Goal: Task Accomplishment & Management: Manage account settings

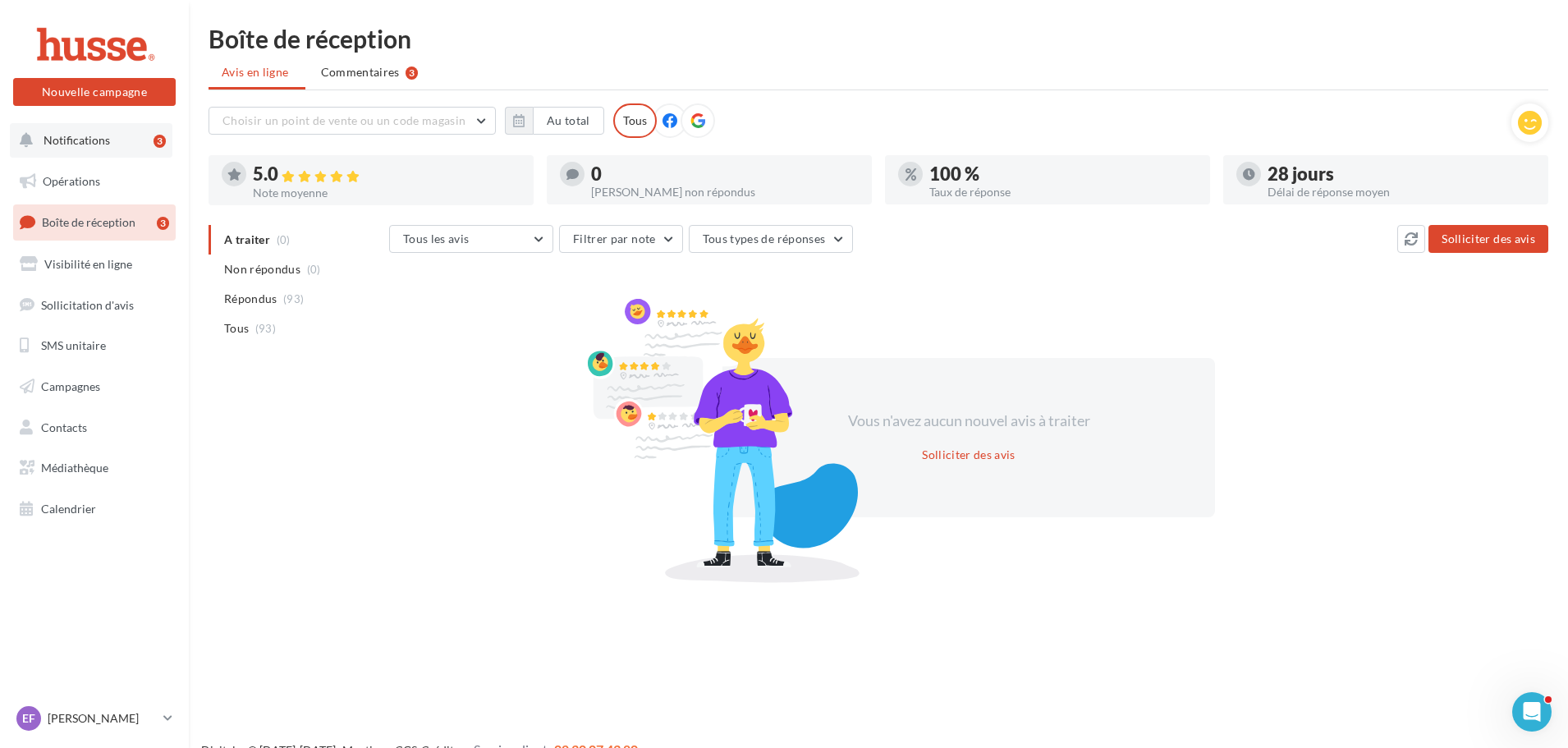
click at [99, 139] on span "Notifications" at bounding box center [76, 141] width 67 height 14
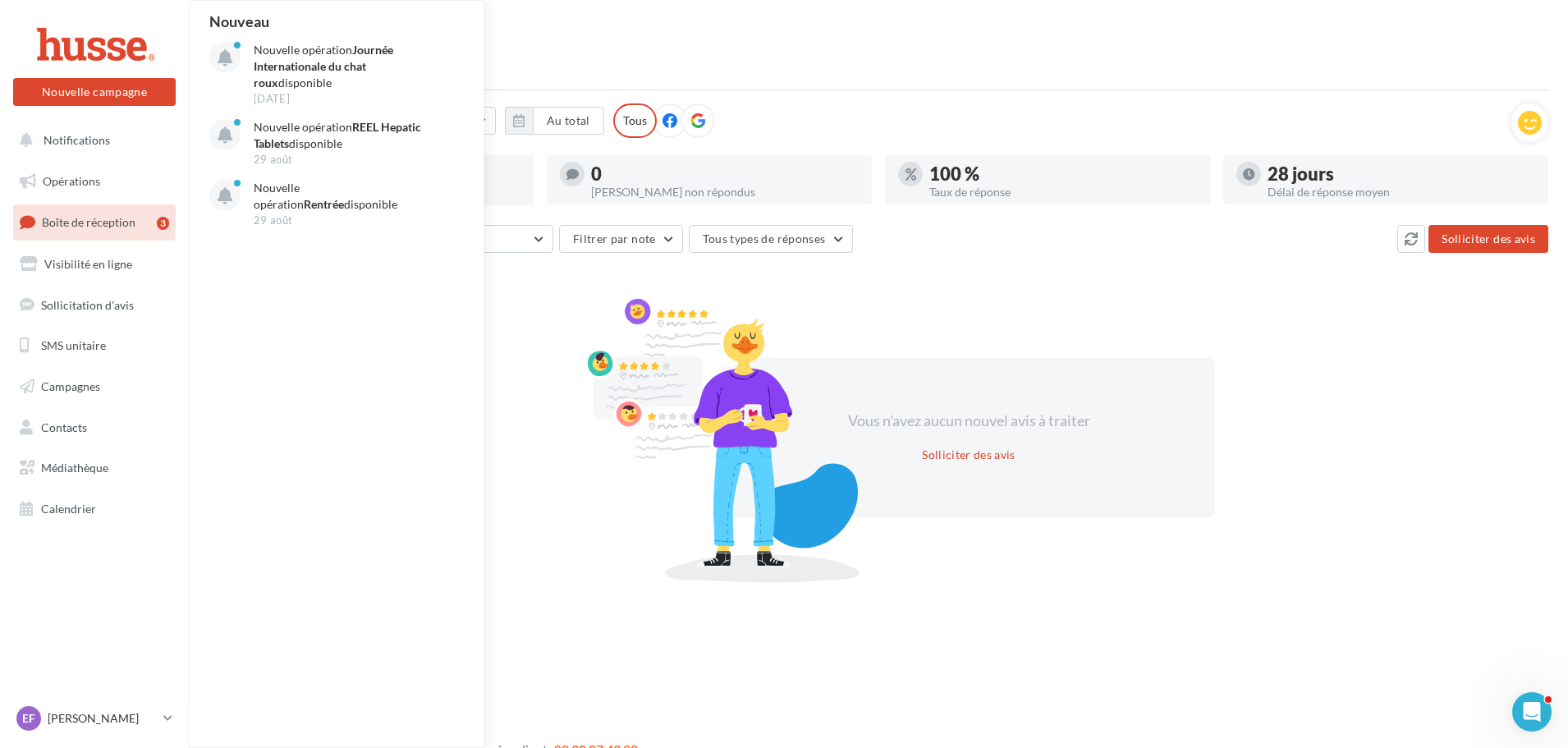
click at [87, 232] on link "Boîte de réception 3" at bounding box center [94, 222] width 169 height 36
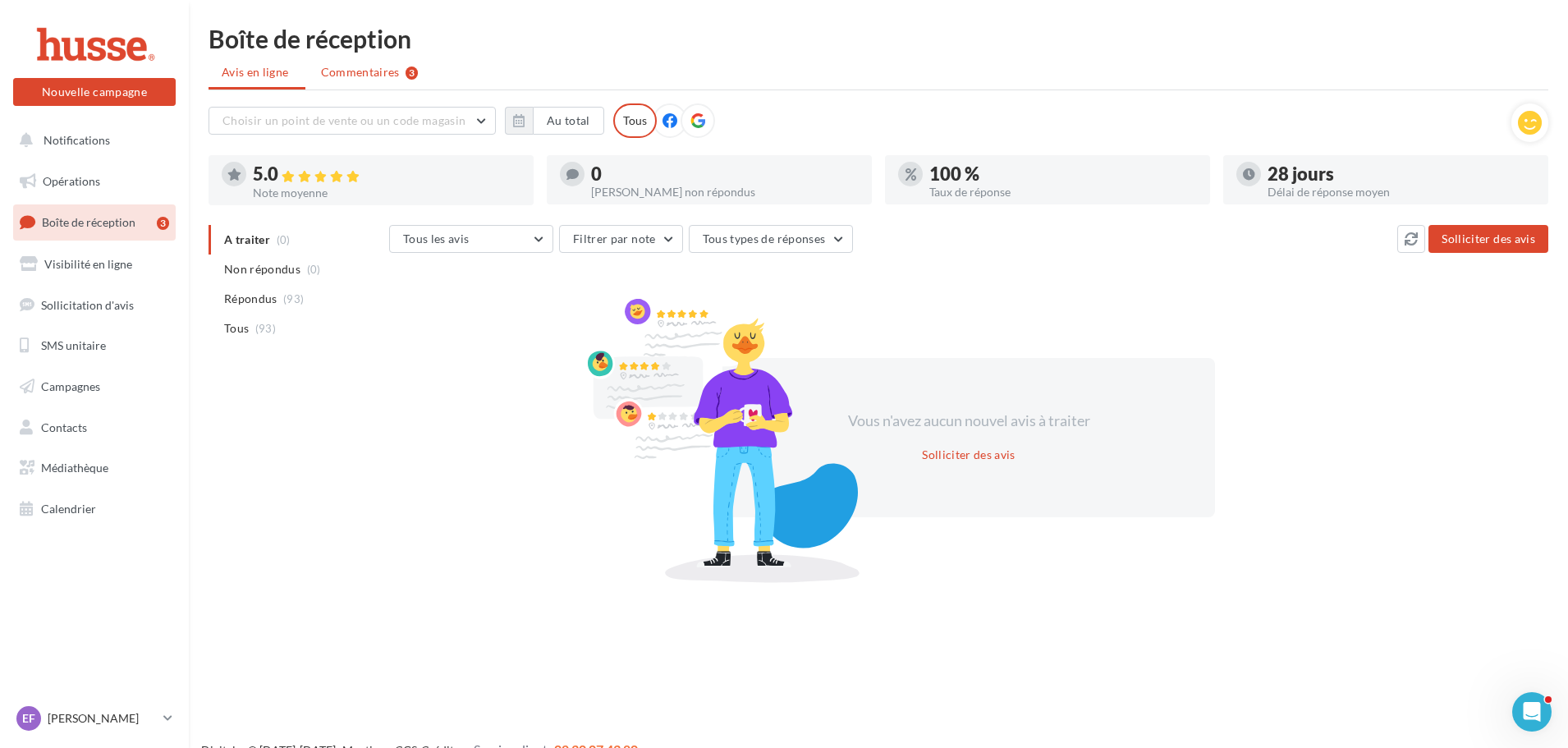
click at [364, 77] on span "Commentaires" at bounding box center [360, 72] width 79 height 16
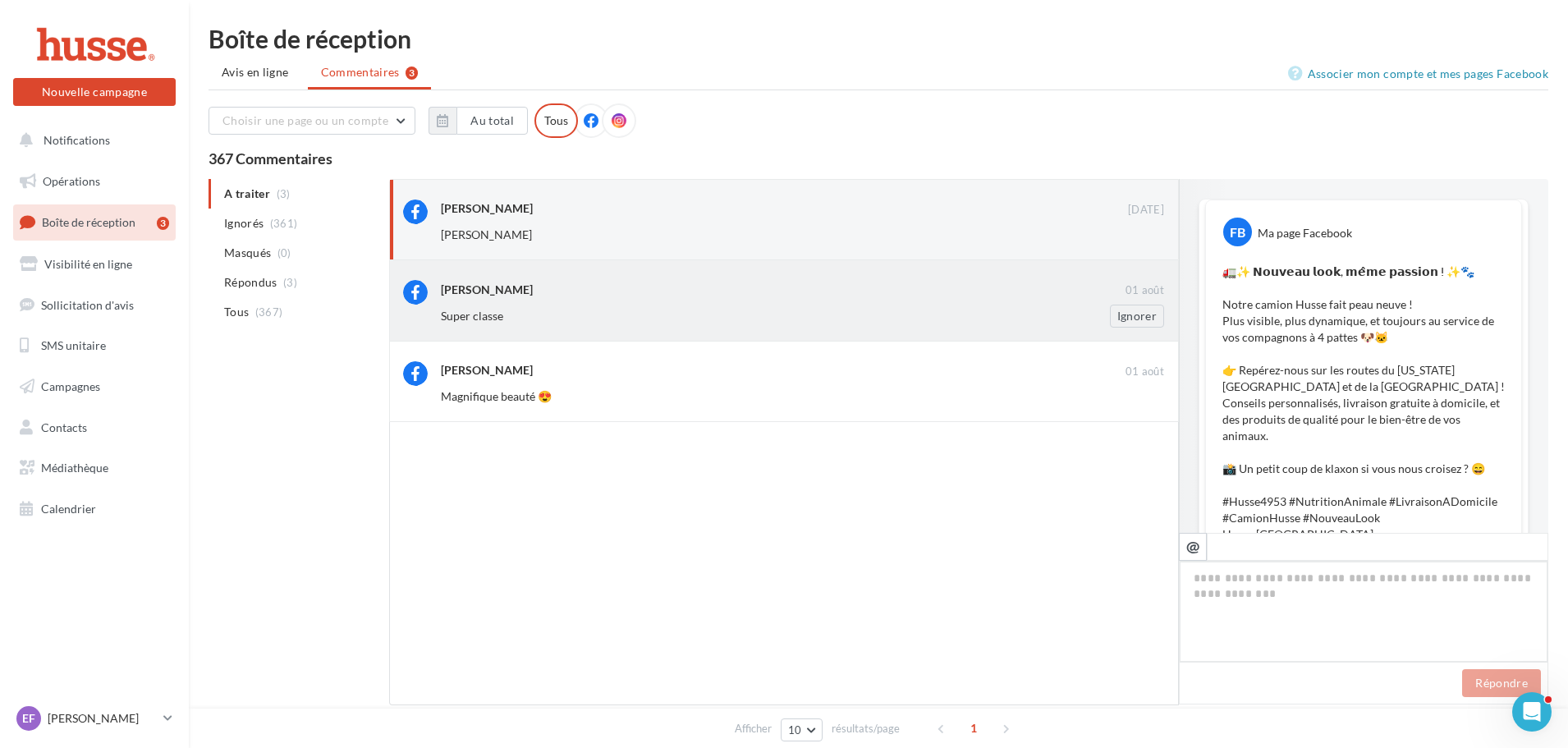
scroll to position [353, 0]
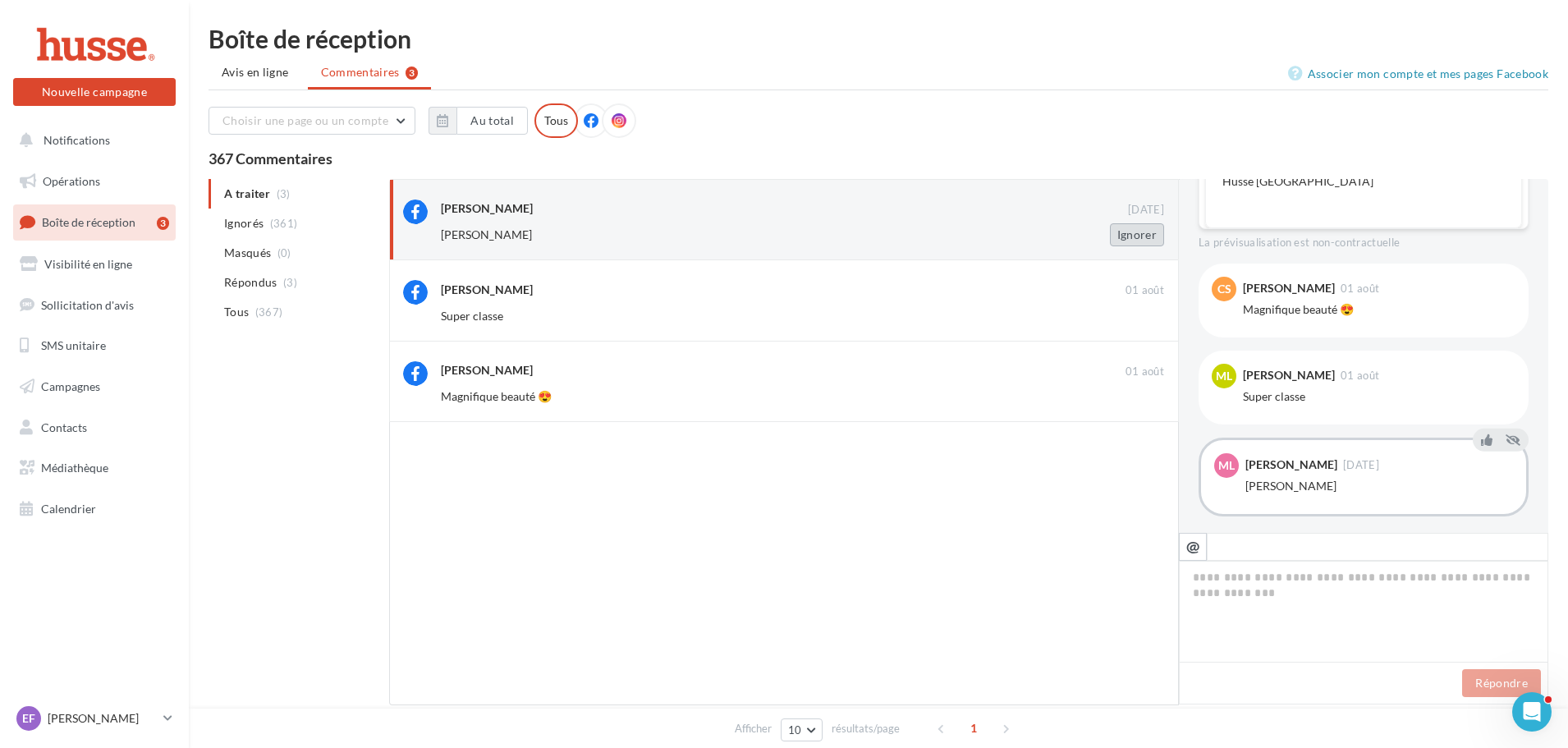
click at [1129, 238] on button "Ignorer" at bounding box center [1137, 235] width 54 height 23
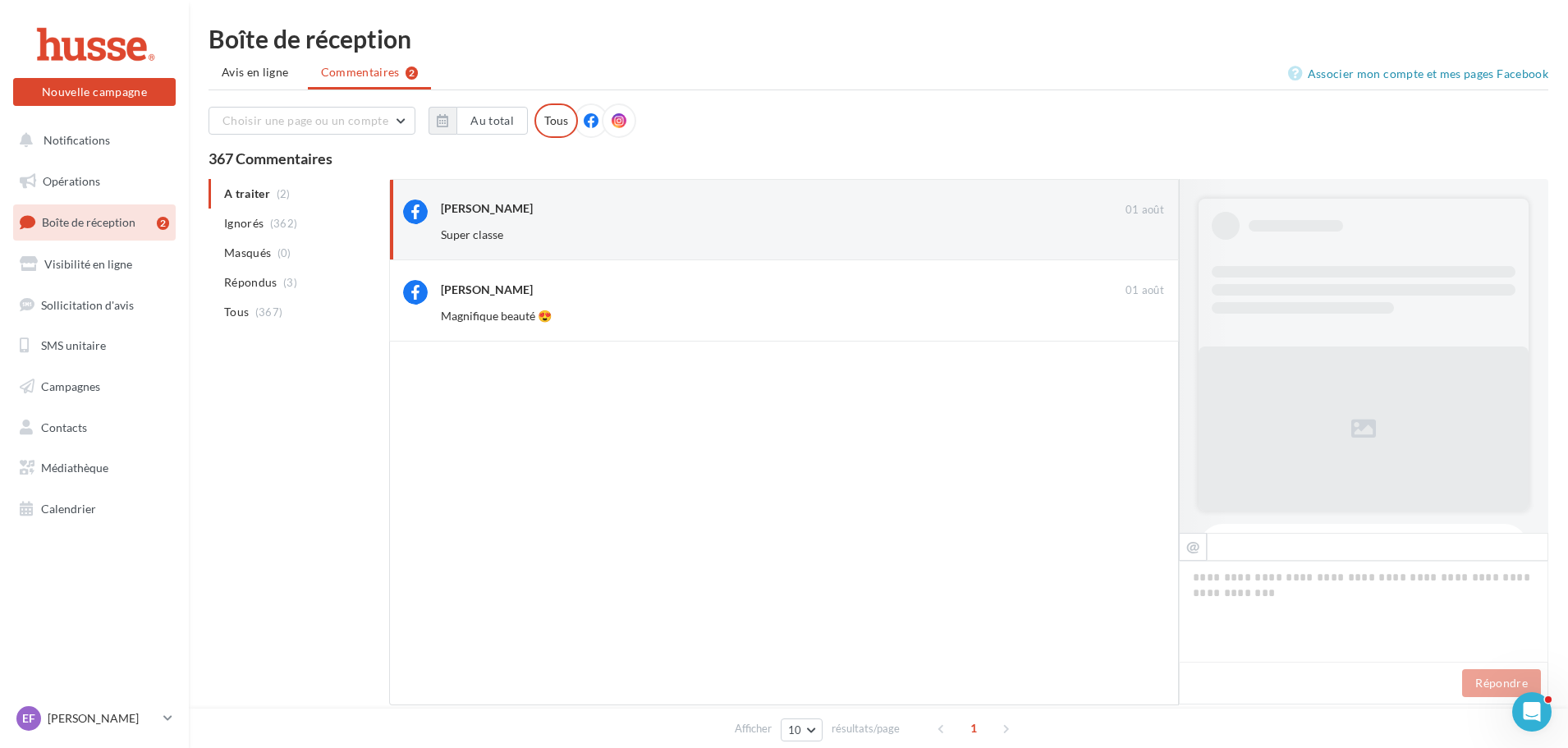
click at [1129, 238] on button "Ignorer" at bounding box center [1137, 235] width 54 height 23
